Goal: Transaction & Acquisition: Purchase product/service

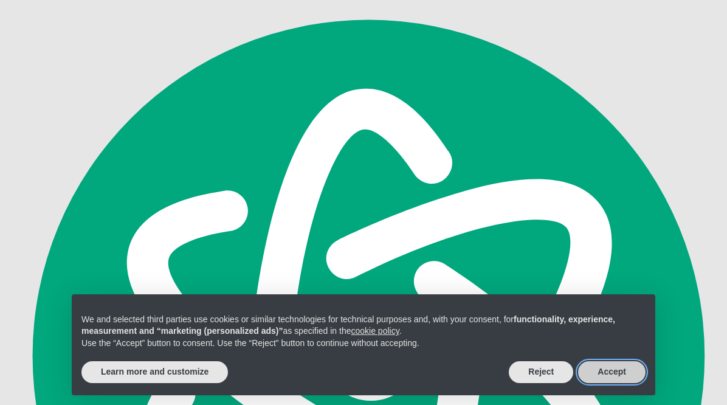
click at [606, 372] on button "Accept" at bounding box center [611, 372] width 67 height 22
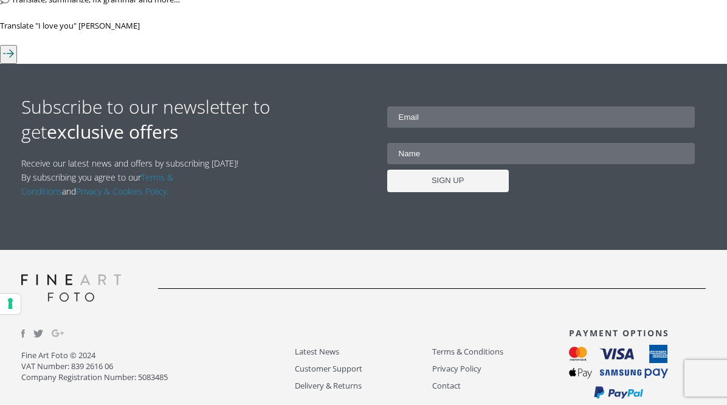
scroll to position [1118, 0]
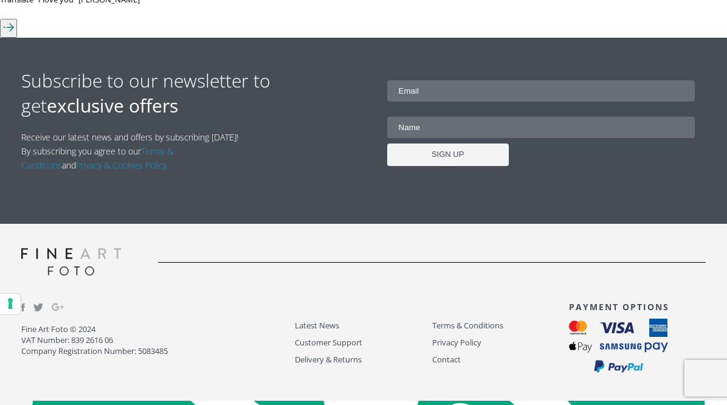
click at [427, 99] on input "email" at bounding box center [541, 90] width 308 height 21
type input "[EMAIL_ADDRESS][DOMAIN_NAME]"
click at [429, 130] on input "text" at bounding box center [541, 127] width 308 height 21
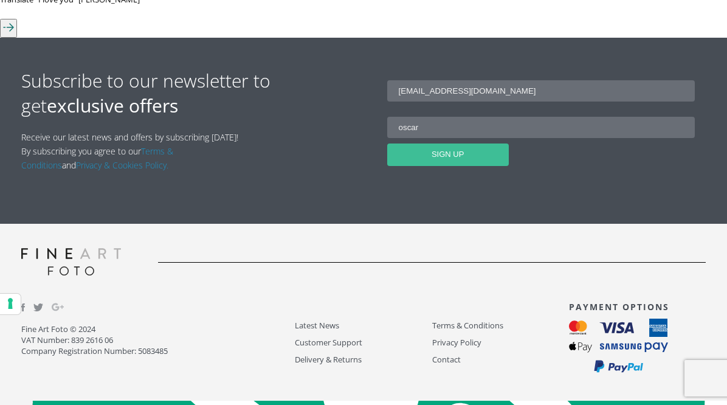
type input "oscar"
click at [463, 164] on input "SIGN UP" at bounding box center [448, 155] width 122 height 22
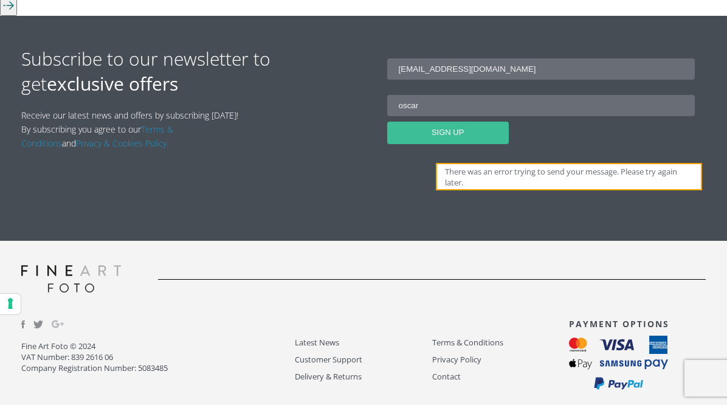
scroll to position [1133, 0]
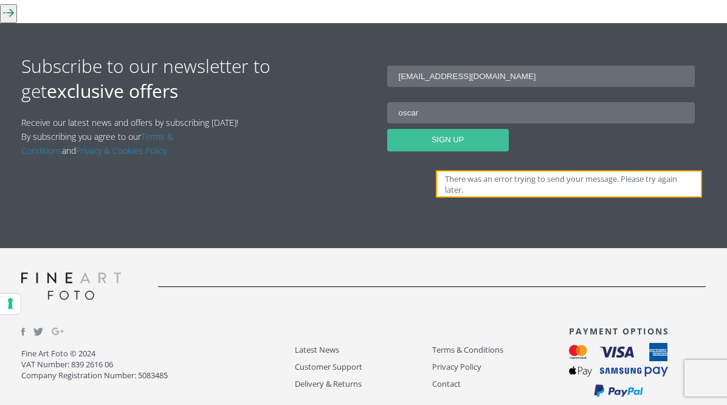
click at [444, 148] on input "SIGN UP" at bounding box center [448, 140] width 122 height 22
